Goal: Task Accomplishment & Management: Manage account settings

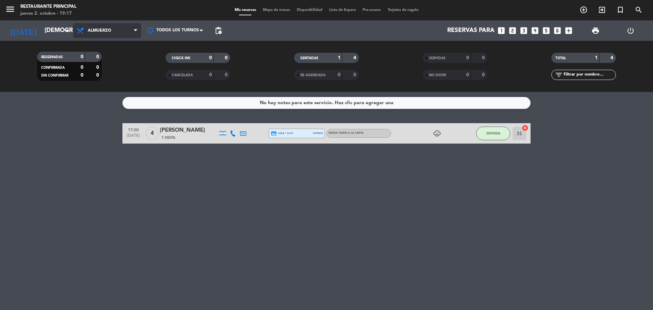
click at [128, 32] on span "Almuerzo" at bounding box center [107, 30] width 68 height 15
click at [100, 102] on ng-component "menu Restaurante Principal [DATE] 2. octubre - 19:17 Mis reservas Mapa de mesas…" at bounding box center [326, 155] width 653 height 310
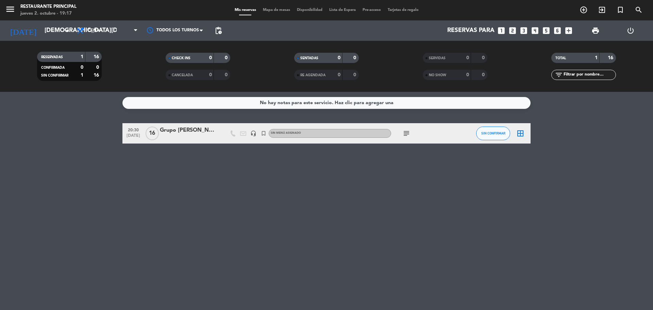
click at [406, 133] on icon "subject" at bounding box center [406, 133] width 8 height 8
click at [121, 28] on span "Cena" at bounding box center [107, 30] width 68 height 15
click at [252, 132] on icon "headset_mic" at bounding box center [253, 133] width 6 height 6
click at [404, 133] on icon "subject" at bounding box center [406, 133] width 8 height 8
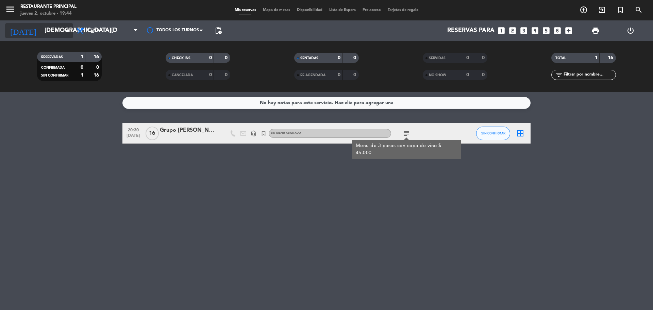
click at [57, 27] on input "[DEMOGRAPHIC_DATA][DATE]" at bounding box center [80, 31] width 79 height 14
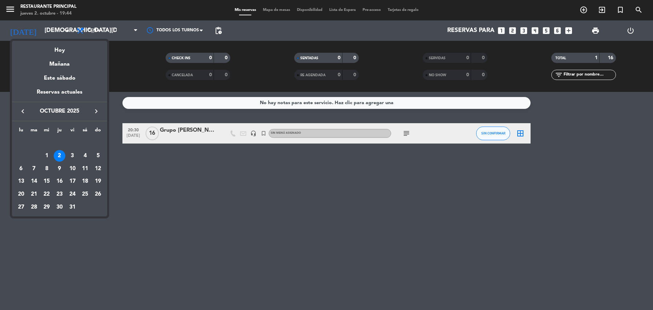
click at [99, 155] on div "5" at bounding box center [98, 156] width 12 height 12
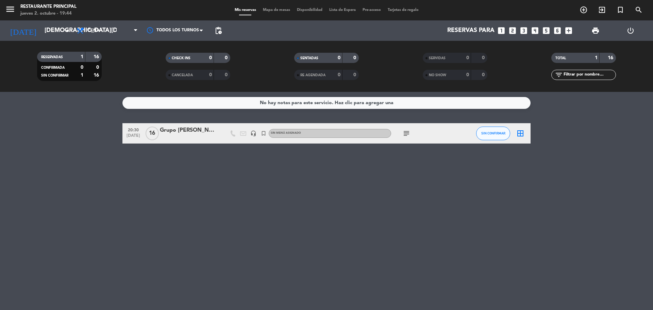
type input "[DATE]"
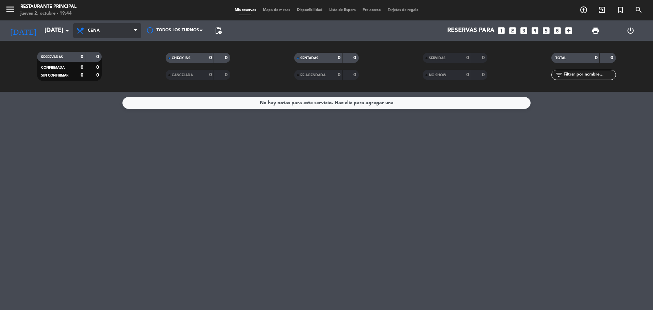
click at [122, 28] on span "Cena" at bounding box center [107, 30] width 68 height 15
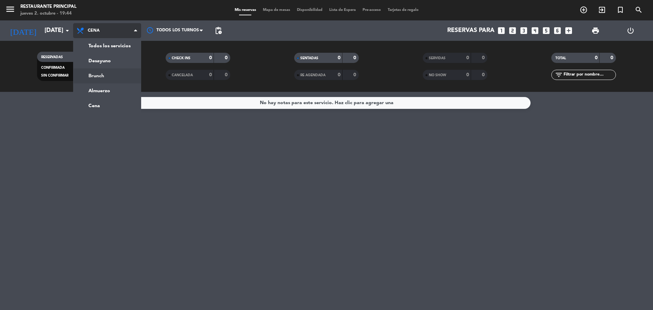
click at [105, 73] on div "menu Restaurante Principal [DATE] 2. octubre - 19:44 Mis reservas Mapa de mesas…" at bounding box center [326, 46] width 653 height 92
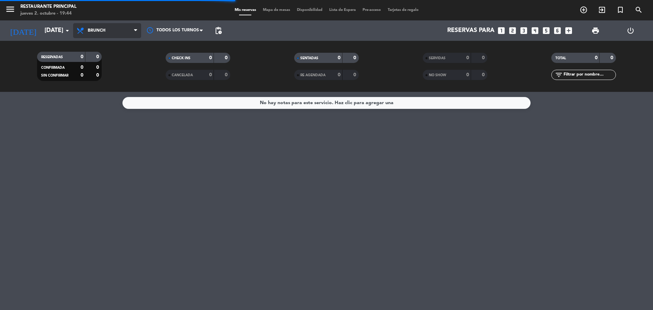
click at [120, 32] on span "Brunch" at bounding box center [107, 30] width 68 height 15
